Goal: Navigation & Orientation: Find specific page/section

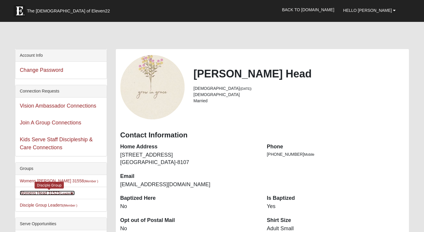
click at [58, 192] on link "Womens Head 31523 (Leader )" at bounding box center [47, 192] width 55 height 5
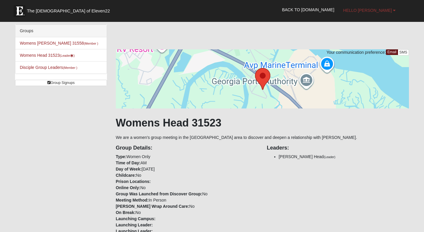
click at [379, 8] on span "Hello [PERSON_NAME]" at bounding box center [367, 10] width 49 height 5
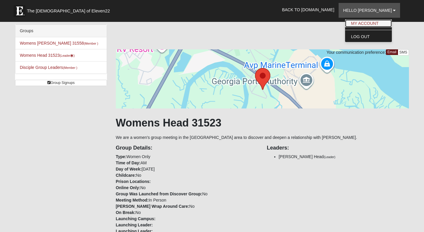
click at [362, 23] on link "My Account" at bounding box center [368, 23] width 47 height 8
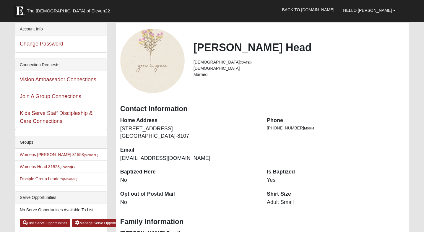
scroll to position [26, 0]
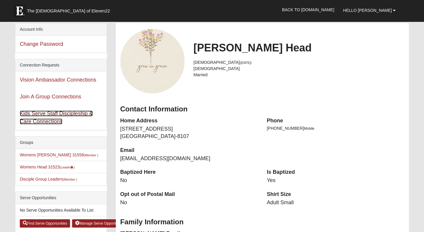
click at [77, 113] on link "Kids Serve Staff Discipleship & Care Connections" at bounding box center [56, 117] width 73 height 14
